Goal: Task Accomplishment & Management: Manage account settings

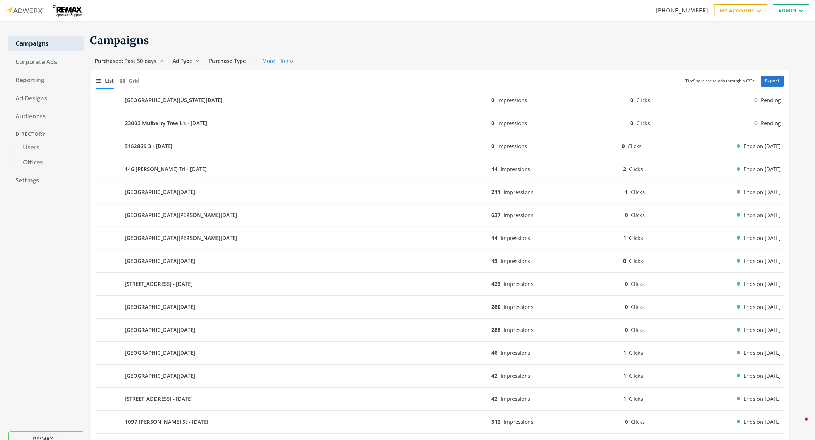
click at [132, 72] on div "Show list of campaigns List Show grid of campaigns Grid Tip: Share these ads th…" at bounding box center [439, 356] width 699 height 573
click at [132, 77] on span "Grid" at bounding box center [134, 81] width 11 height 8
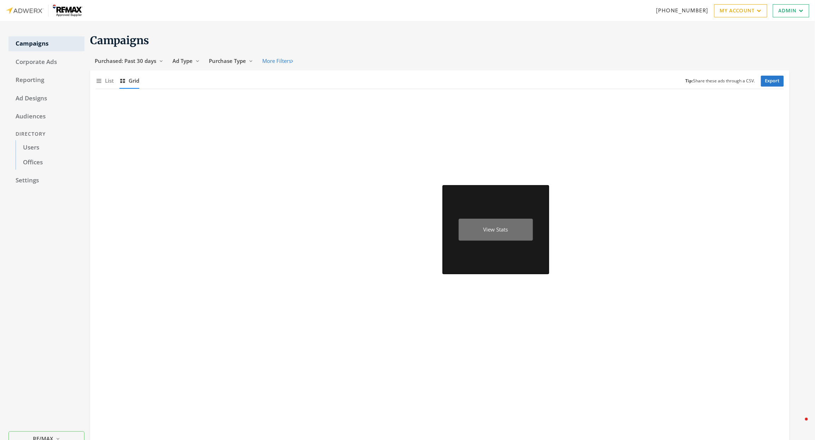
click at [509, 236] on div "View Stats" at bounding box center [496, 230] width 74 height 22
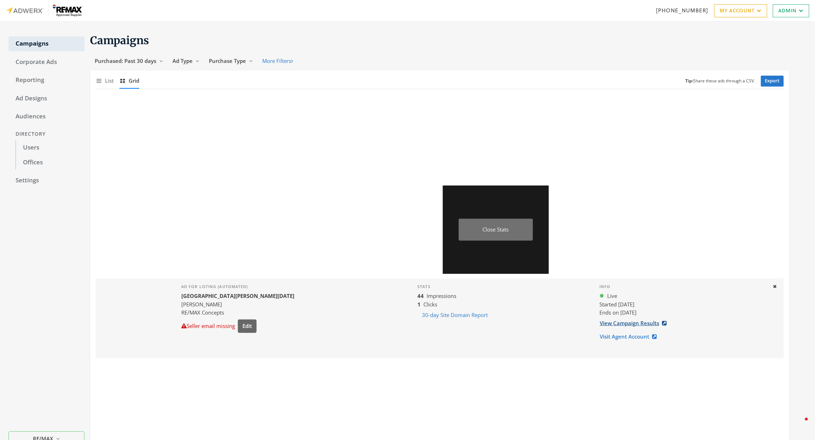
click at [618, 322] on link "View Campaign Results" at bounding box center [635, 323] width 72 height 13
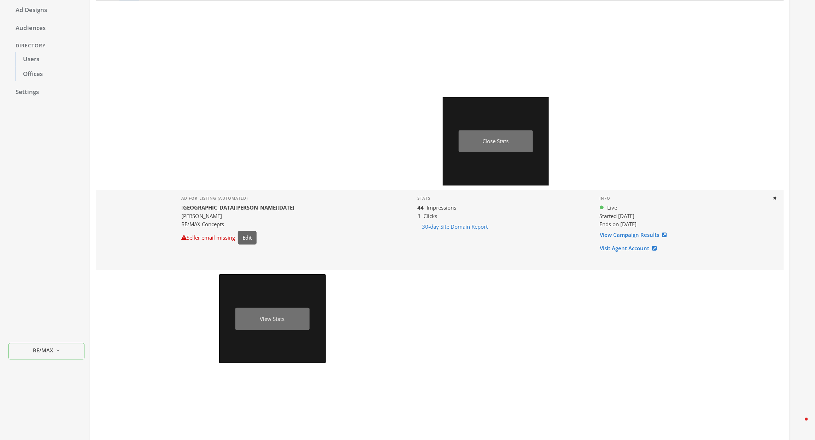
click at [234, 325] on div "View Stats" at bounding box center [272, 319] width 106 height 88
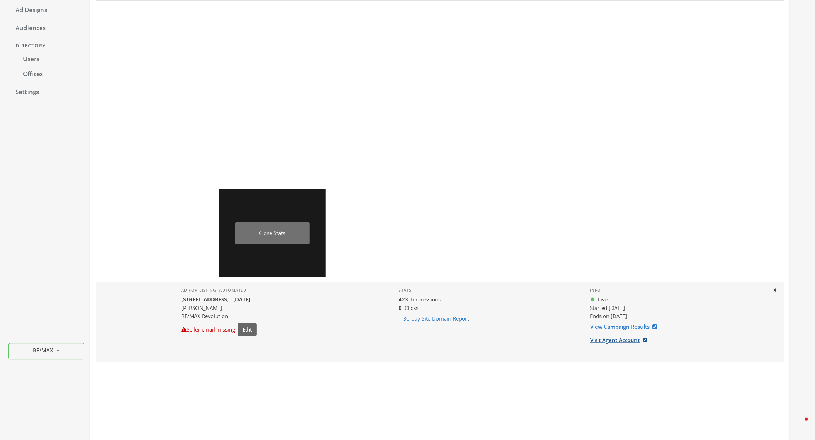
click at [620, 342] on link "Visit Agent Account" at bounding box center [621, 340] width 62 height 13
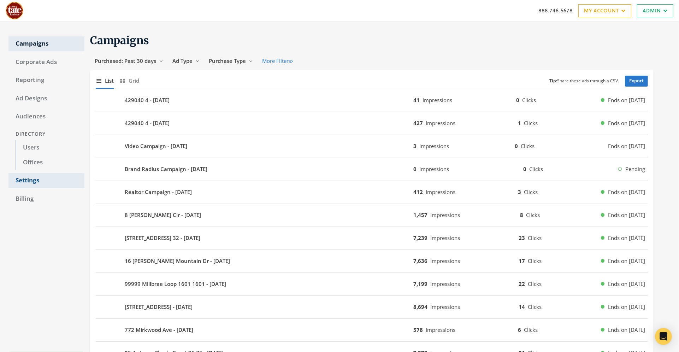
click at [24, 180] on link "Settings" at bounding box center [46, 180] width 76 height 15
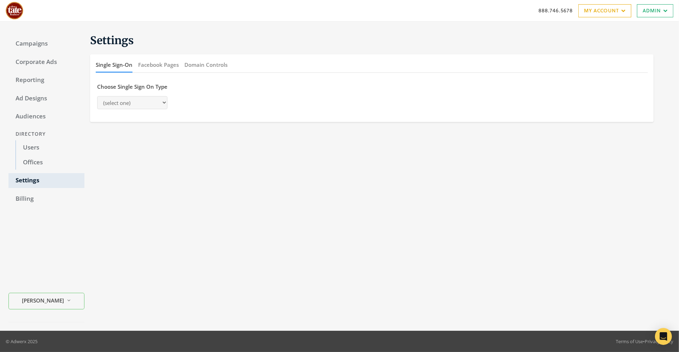
select select "[PERSON_NAME]"
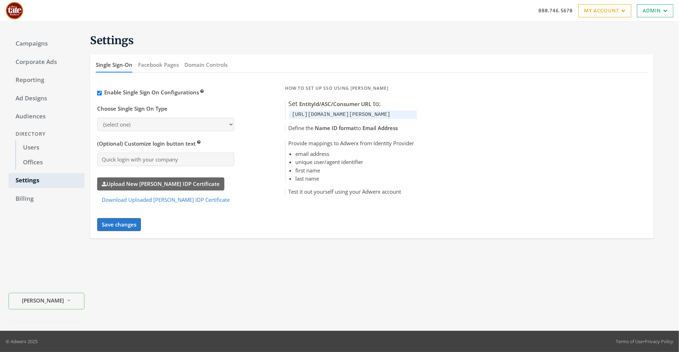
click at [431, 121] on div "Enable Single Sign On Configurations Choose Single Sign On Type (select one) [P…" at bounding box center [372, 157] width 550 height 148
drag, startPoint x: 259, startPoint y: 101, endPoint x: 442, endPoint y: 121, distance: 184.2
click at [442, 121] on div "Enable Single Sign On Configurations Choose Single Sign On Type (select one) [P…" at bounding box center [372, 157] width 550 height 148
copy div "Set EntityId/ASC/Consumer URL to: [URL][DOMAIN_NAME][PERSON_NAME]"
